Goal: Task Accomplishment & Management: Use online tool/utility

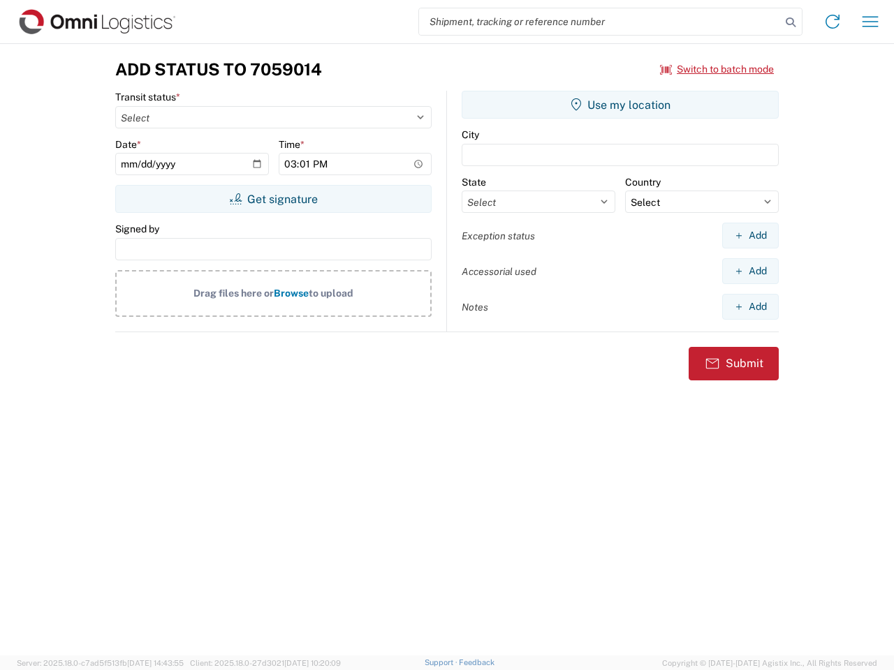
click at [600, 22] on input "search" at bounding box center [600, 21] width 362 height 27
click at [790, 22] on icon at bounding box center [791, 23] width 20 height 20
click at [832, 22] on icon at bounding box center [832, 21] width 22 height 22
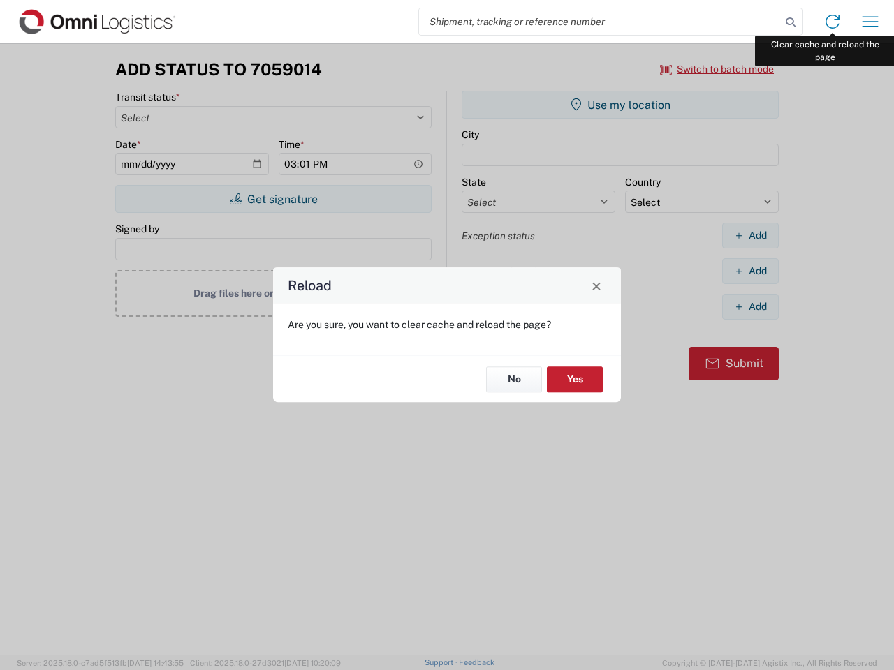
click at [870, 22] on div "Reload Are you sure, you want to clear cache and reload the page? No Yes" at bounding box center [447, 335] width 894 height 670
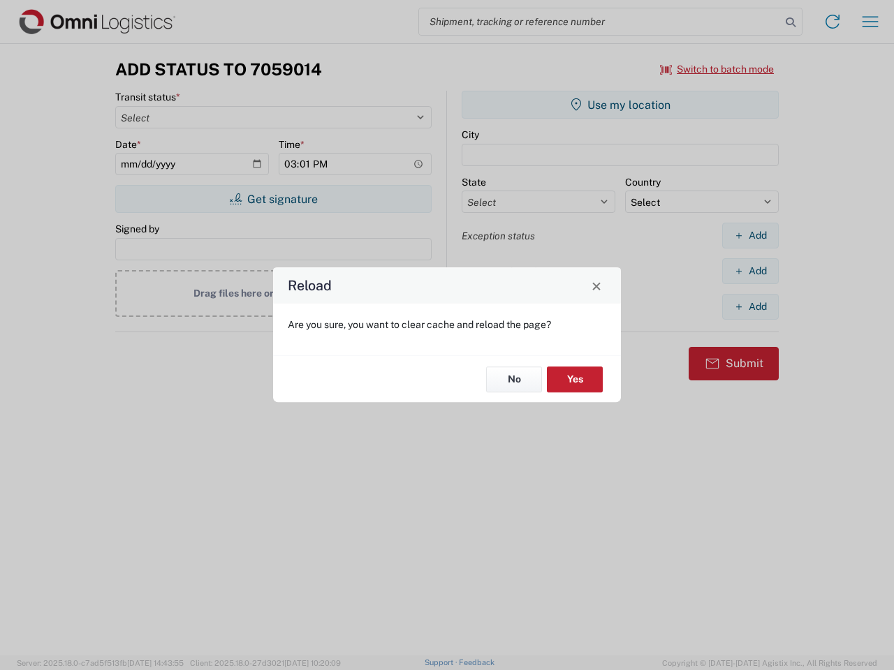
click at [717, 69] on div "Reload Are you sure, you want to clear cache and reload the page? No Yes" at bounding box center [447, 335] width 894 height 670
click at [273, 199] on div "Reload Are you sure, you want to clear cache and reload the page? No Yes" at bounding box center [447, 335] width 894 height 670
click at [620, 105] on div "Reload Are you sure, you want to clear cache and reload the page? No Yes" at bounding box center [447, 335] width 894 height 670
click at [750, 235] on div "Reload Are you sure, you want to clear cache and reload the page? No Yes" at bounding box center [447, 335] width 894 height 670
click at [750, 271] on div "Reload Are you sure, you want to clear cache and reload the page? No Yes" at bounding box center [447, 335] width 894 height 670
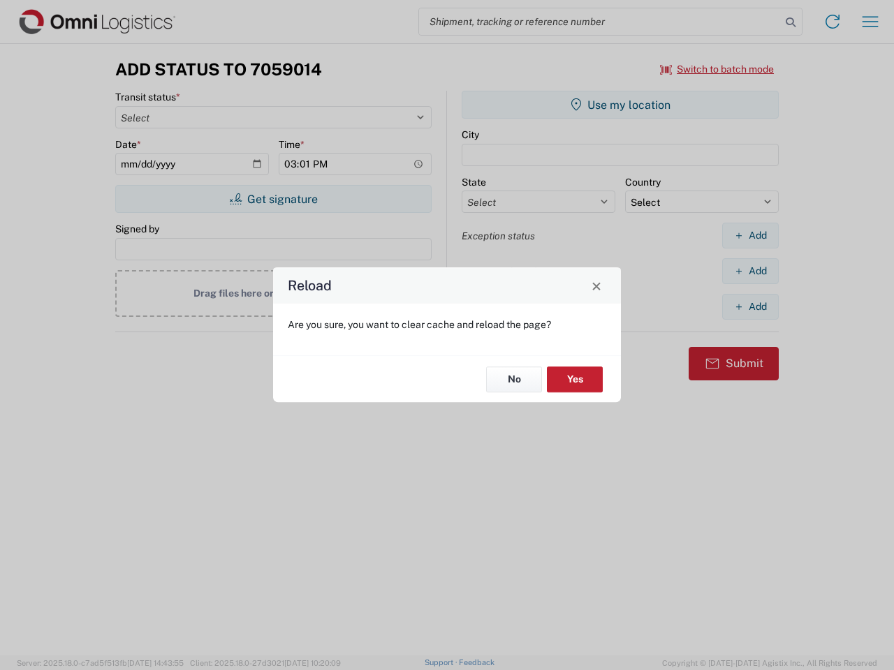
click at [750, 307] on div "Reload Are you sure, you want to clear cache and reload the page? No Yes" at bounding box center [447, 335] width 894 height 670
